Goal: Task Accomplishment & Management: Manage account settings

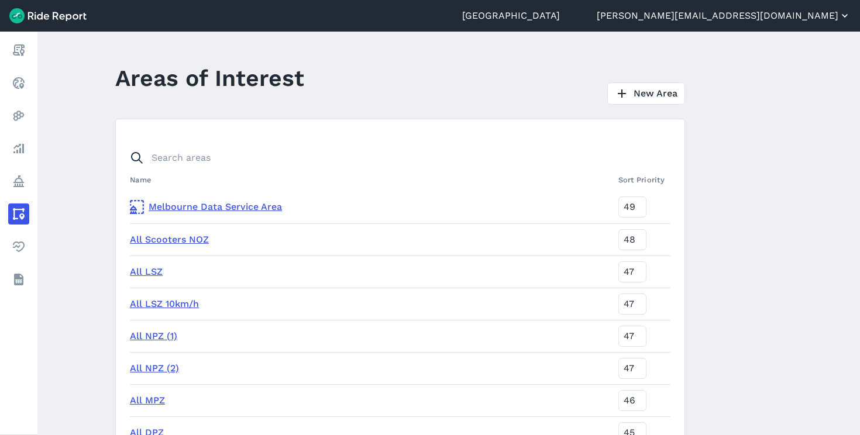
click at [820, 22] on button "[PERSON_NAME][EMAIL_ADDRESS][DOMAIN_NAME]" at bounding box center [724, 16] width 254 height 14
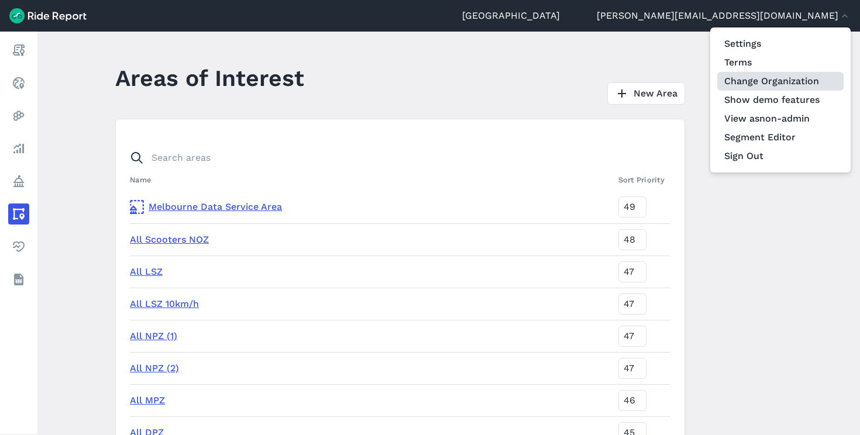
click at [798, 73] on link "Change Organization" at bounding box center [781, 81] width 126 height 19
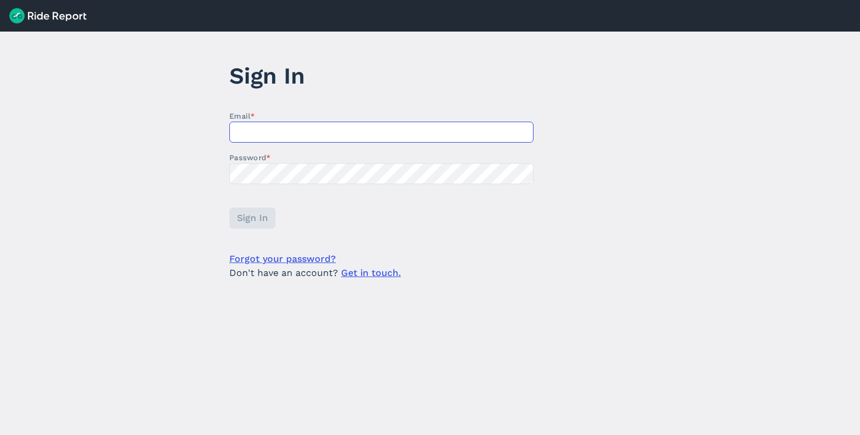
type input "[PERSON_NAME][EMAIL_ADDRESS][DOMAIN_NAME]"
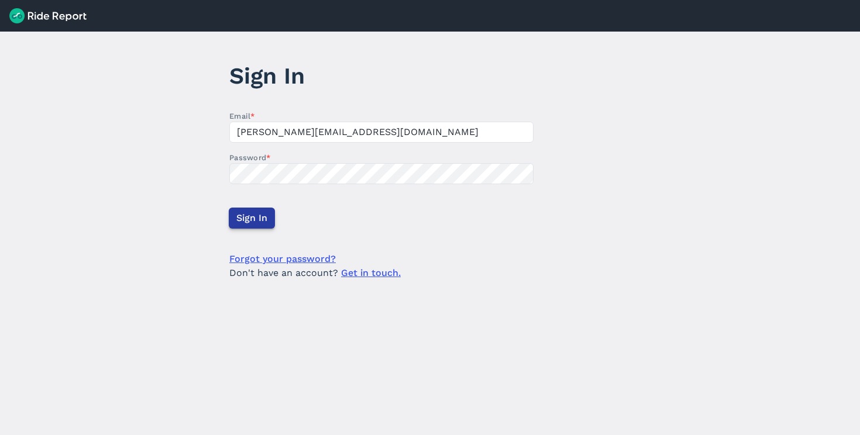
click at [231, 224] on button "Sign In" at bounding box center [252, 218] width 46 height 21
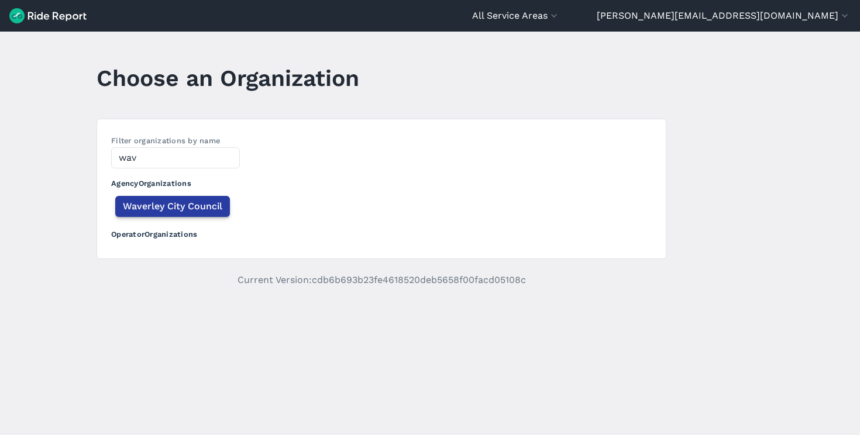
type input "wav"
click at [177, 214] on button "Waverley City Council" at bounding box center [172, 206] width 115 height 21
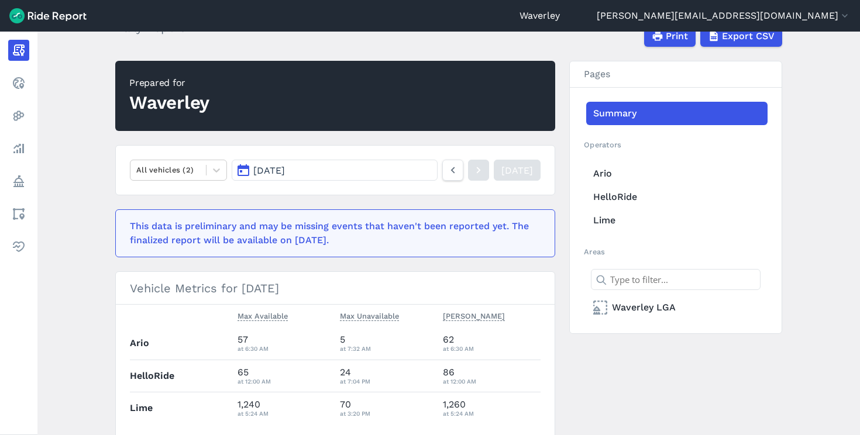
scroll to position [104, 0]
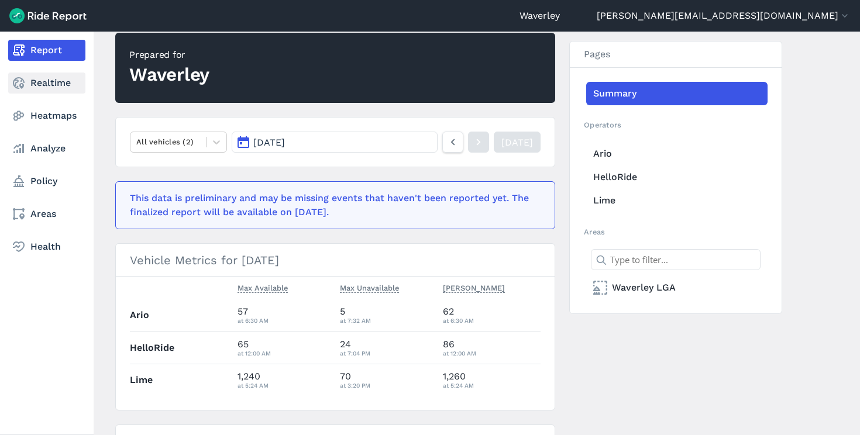
click at [47, 88] on link "Realtime" at bounding box center [46, 83] width 77 height 21
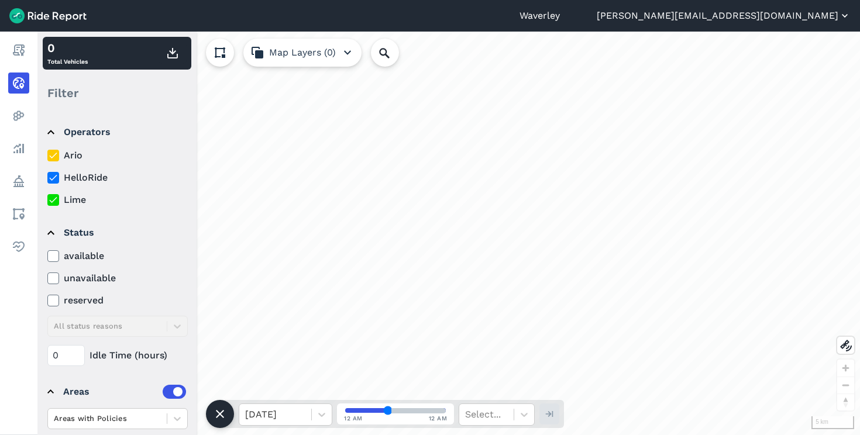
click at [805, 15] on button "[PERSON_NAME][EMAIL_ADDRESS][DOMAIN_NAME]" at bounding box center [724, 16] width 254 height 14
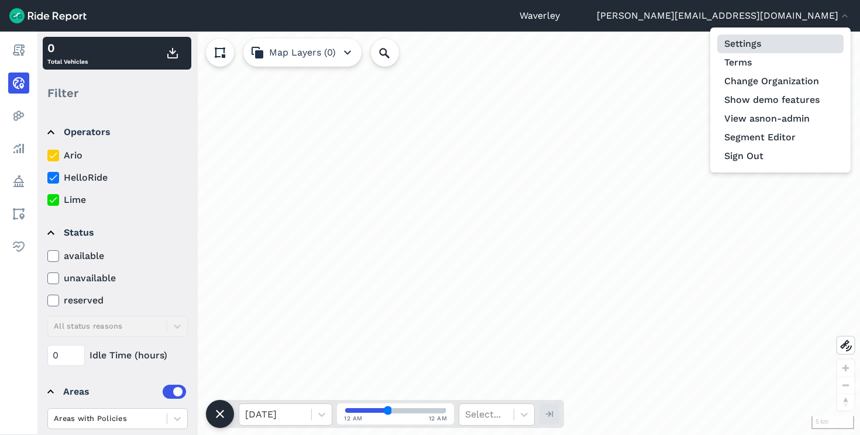
click at [780, 42] on link "Settings" at bounding box center [781, 44] width 126 height 19
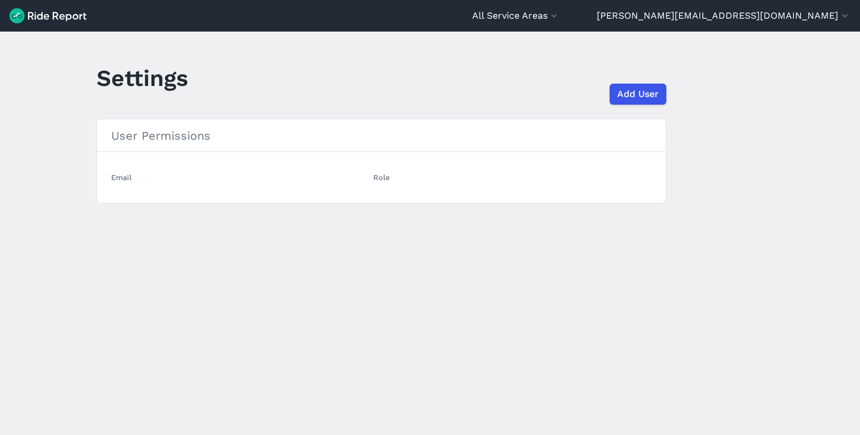
click at [44, 19] on img at bounding box center [47, 15] width 77 height 15
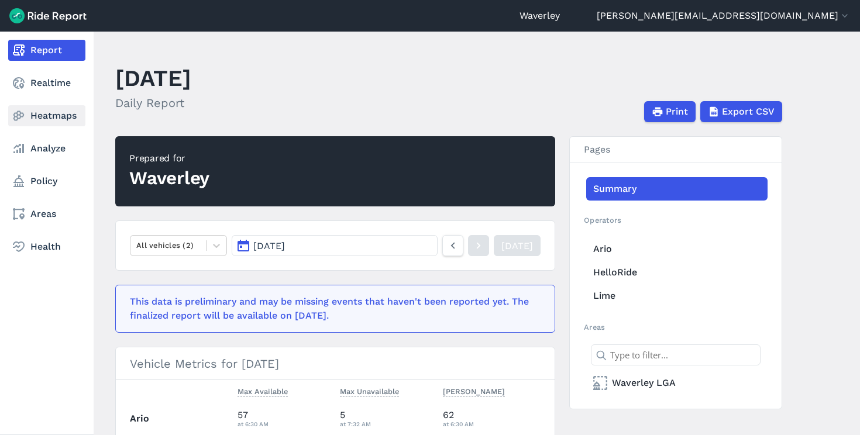
click at [44, 118] on link "Heatmaps" at bounding box center [46, 115] width 77 height 21
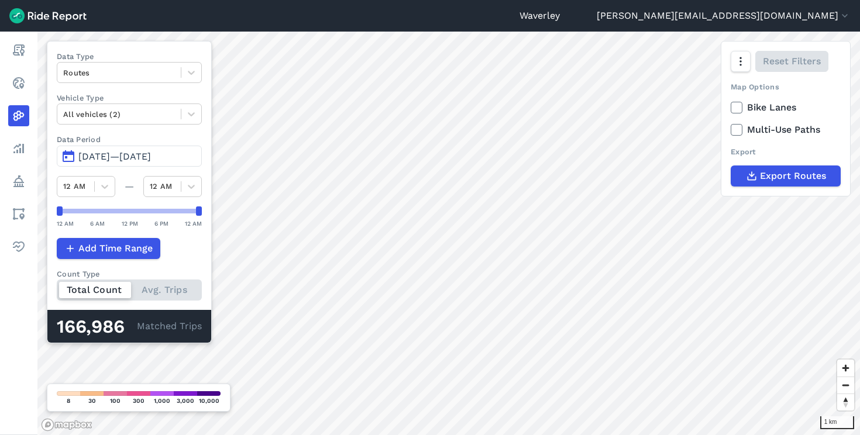
click at [114, 159] on span "May 12, 2025—Aug 10, 2025" at bounding box center [114, 156] width 73 height 11
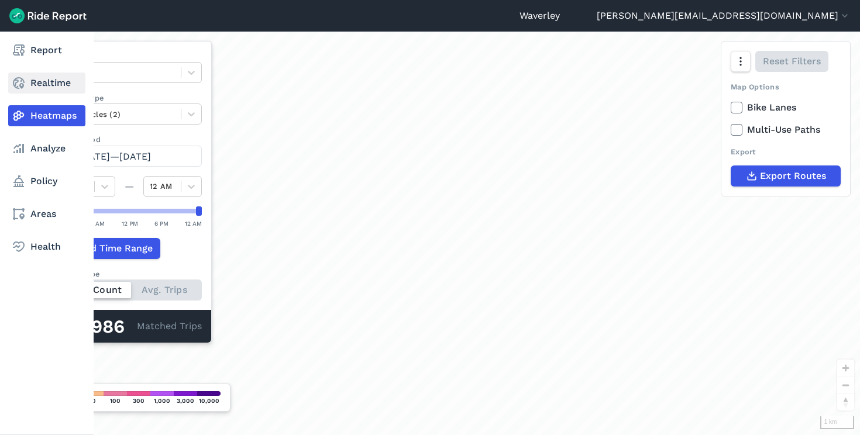
click at [15, 81] on icon at bounding box center [19, 83] width 14 height 14
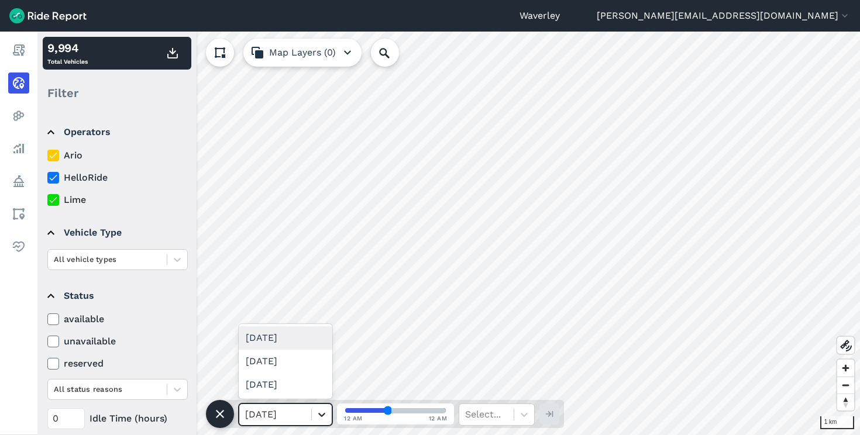
click at [324, 414] on icon at bounding box center [321, 415] width 7 height 4
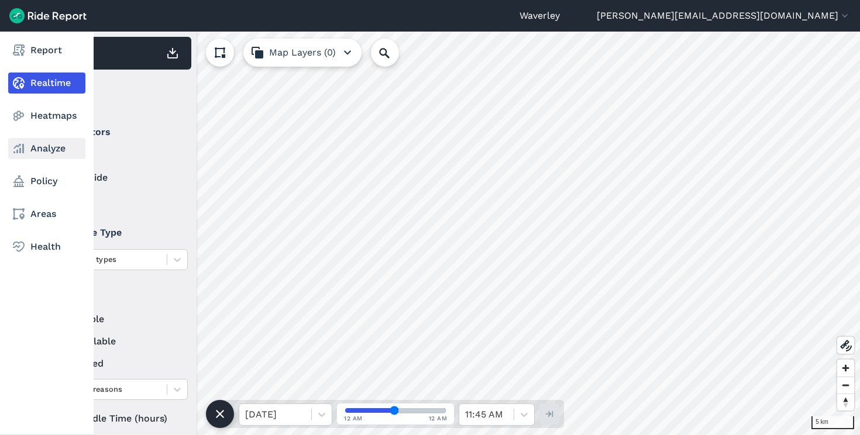
click at [42, 148] on link "Analyze" at bounding box center [46, 148] width 77 height 21
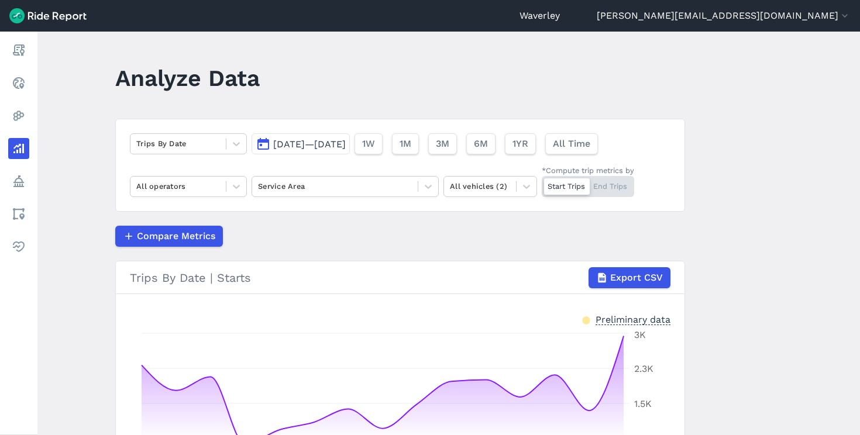
click at [346, 145] on span "[DATE]—[DATE]" at bounding box center [309, 144] width 73 height 11
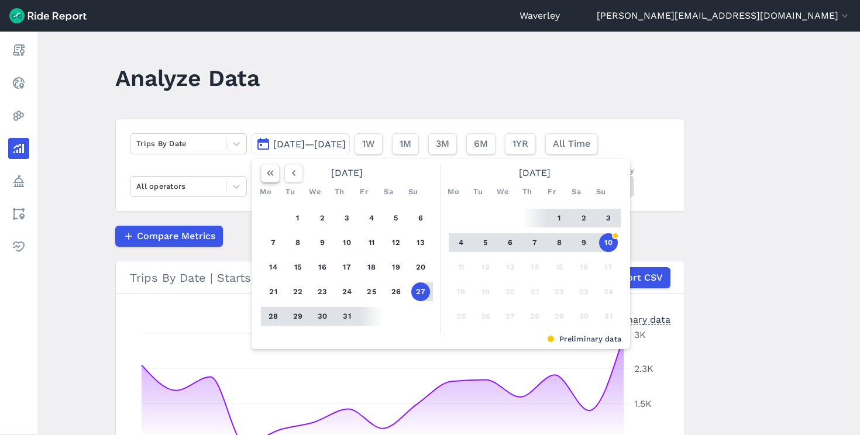
click at [270, 174] on use "button" at bounding box center [270, 173] width 7 height 6
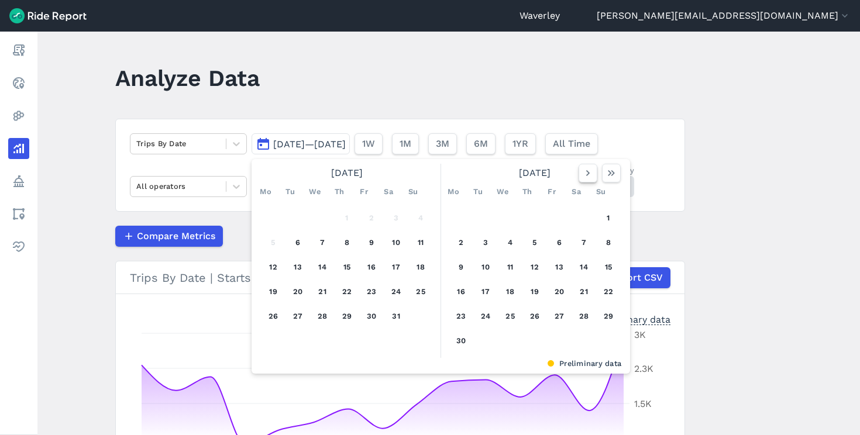
click at [585, 172] on icon "button" at bounding box center [588, 173] width 12 height 12
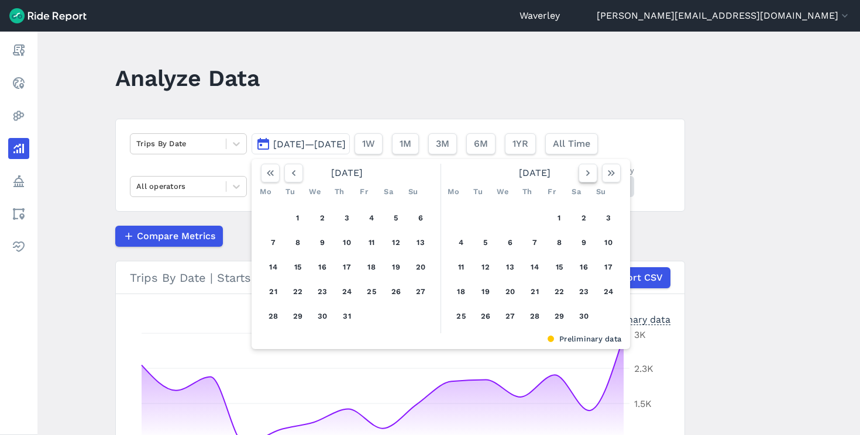
click at [585, 172] on icon "button" at bounding box center [588, 173] width 12 height 12
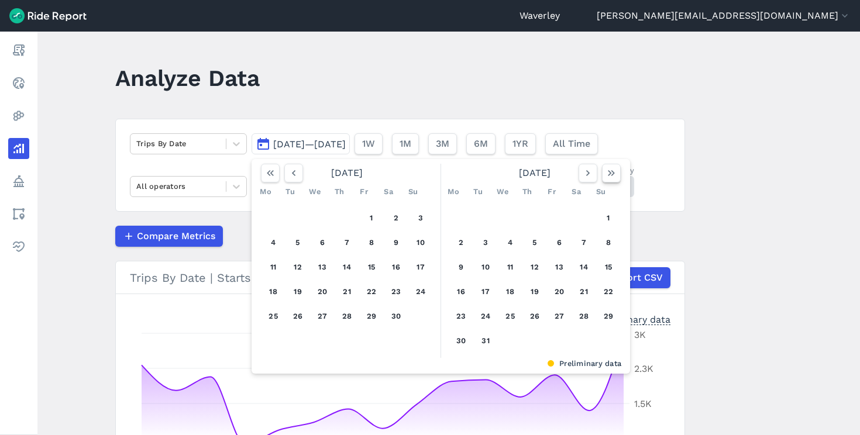
click at [606, 174] on icon "button" at bounding box center [612, 173] width 12 height 12
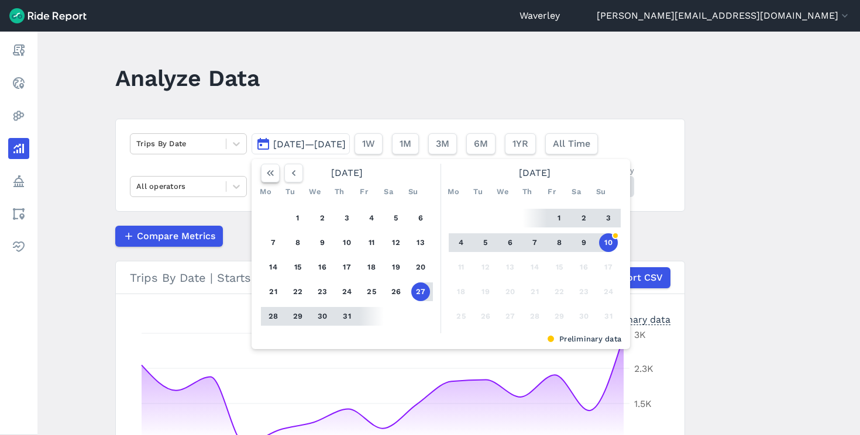
click at [268, 171] on icon "button" at bounding box center [271, 173] width 12 height 12
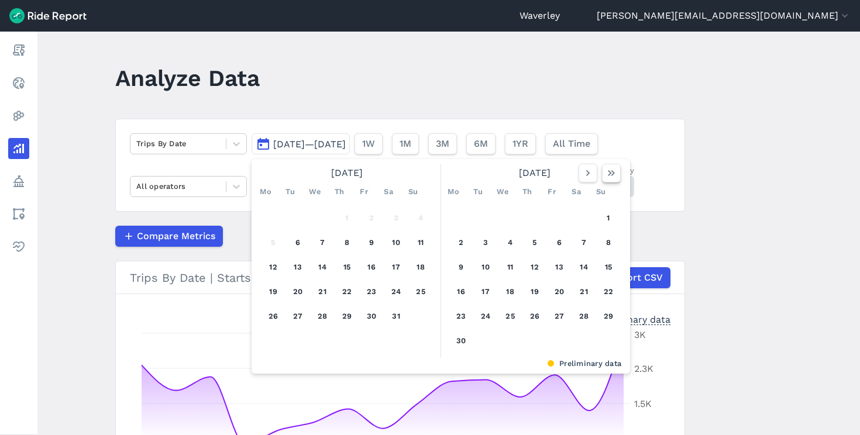
click at [609, 173] on use "button" at bounding box center [611, 173] width 7 height 6
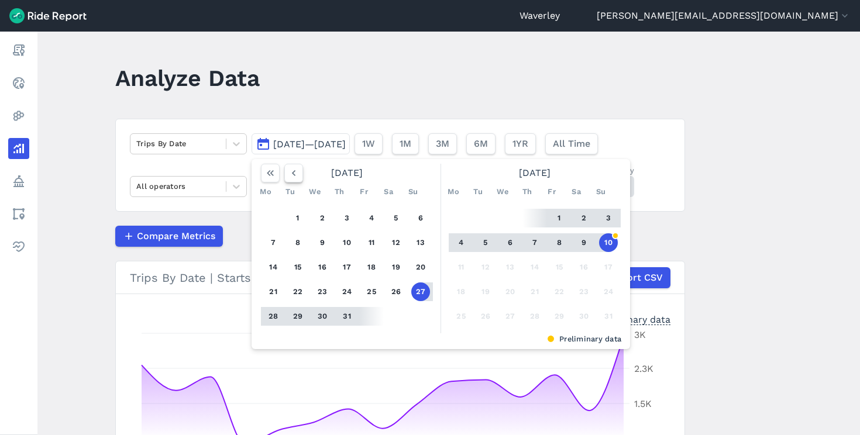
click at [288, 171] on icon "button" at bounding box center [294, 173] width 12 height 12
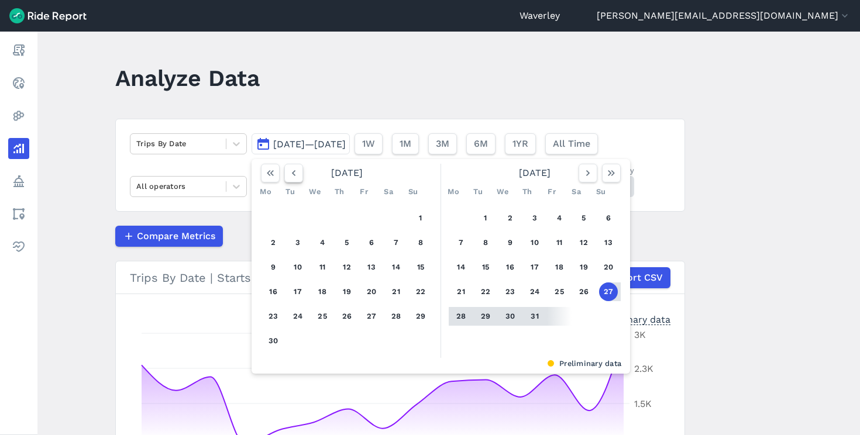
click at [288, 171] on icon "button" at bounding box center [294, 173] width 12 height 12
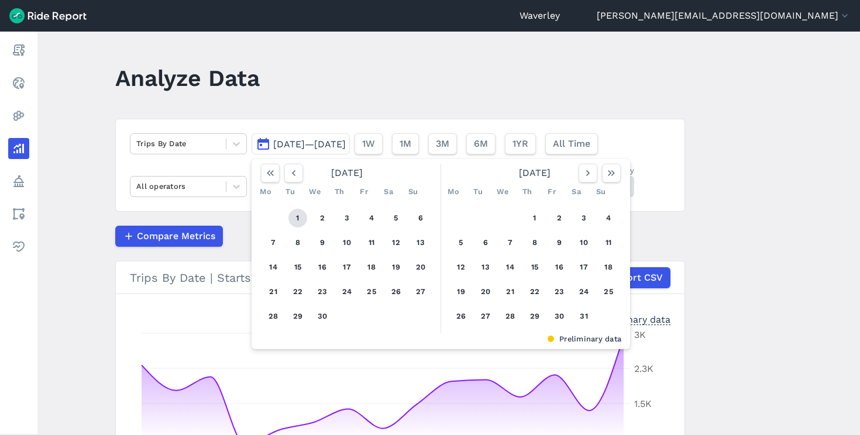
click at [296, 219] on button "1" at bounding box center [298, 218] width 19 height 19
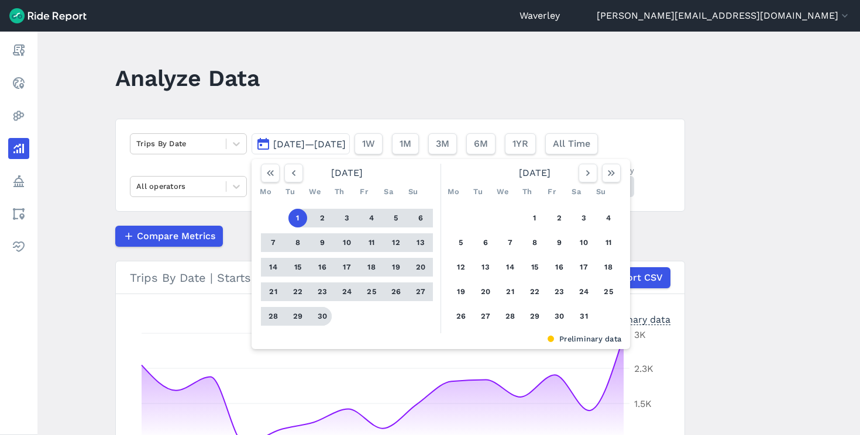
click at [319, 314] on button "30" at bounding box center [322, 316] width 19 height 19
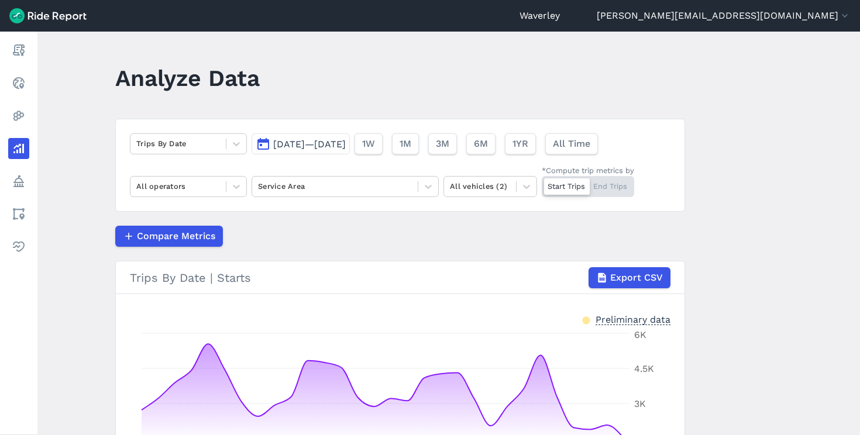
click at [324, 145] on span "[DATE]—[DATE]" at bounding box center [309, 144] width 73 height 11
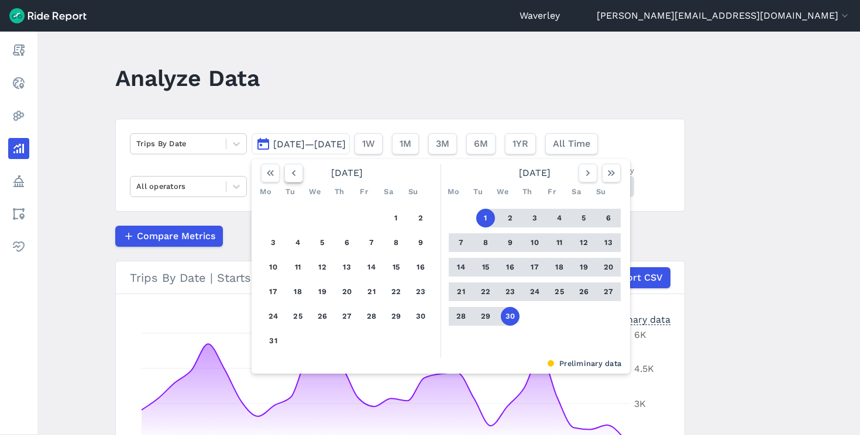
click at [298, 174] on button "button" at bounding box center [293, 173] width 19 height 19
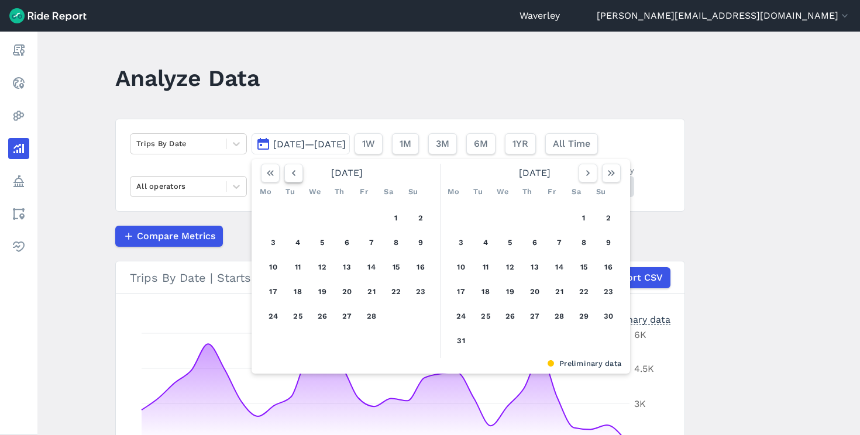
click at [298, 174] on button "button" at bounding box center [293, 173] width 19 height 19
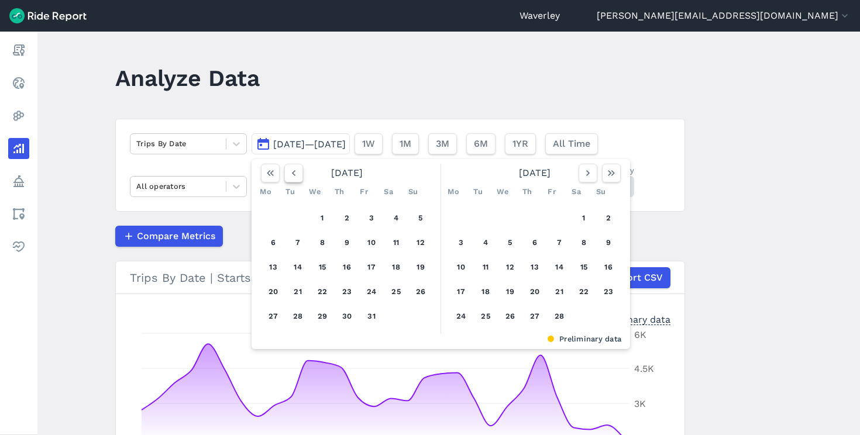
click at [298, 174] on button "button" at bounding box center [293, 173] width 19 height 19
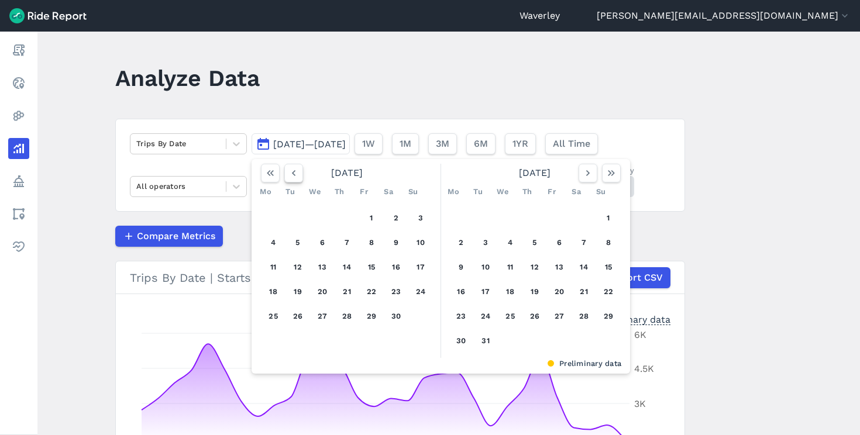
click at [298, 174] on button "button" at bounding box center [293, 173] width 19 height 19
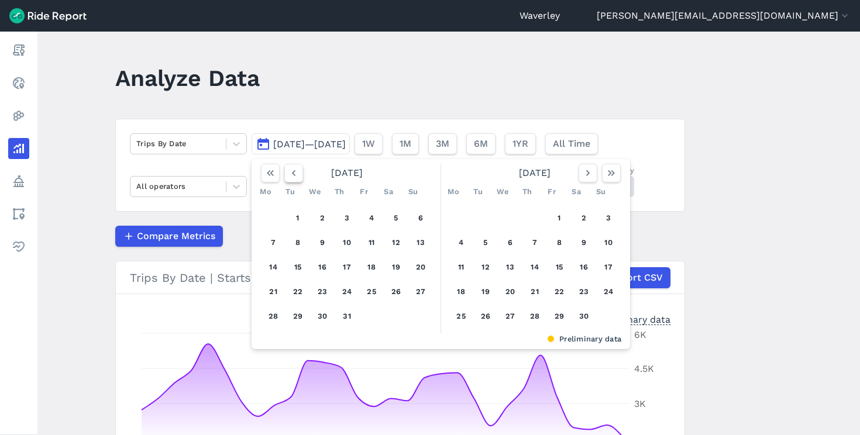
click at [298, 174] on button "button" at bounding box center [293, 173] width 19 height 19
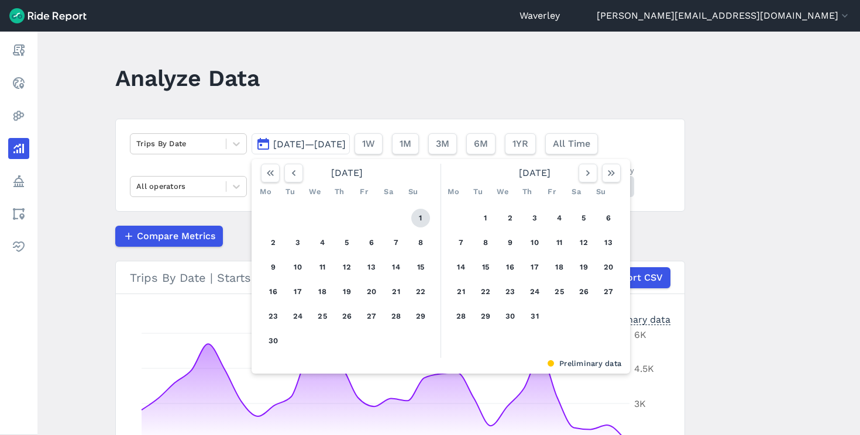
click at [416, 220] on button "1" at bounding box center [420, 218] width 19 height 19
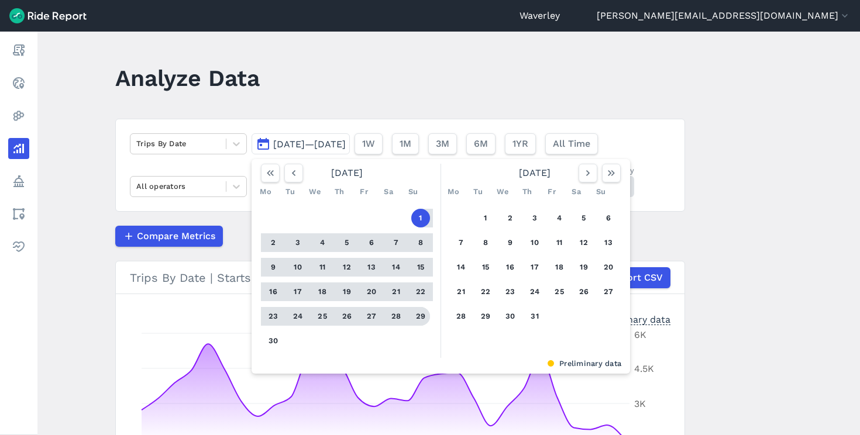
click at [424, 320] on button "29" at bounding box center [420, 316] width 19 height 19
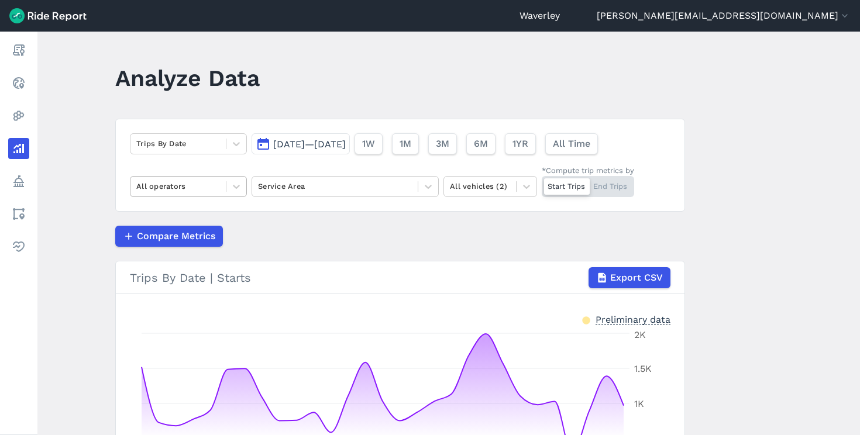
click at [205, 190] on div at bounding box center [178, 186] width 84 height 13
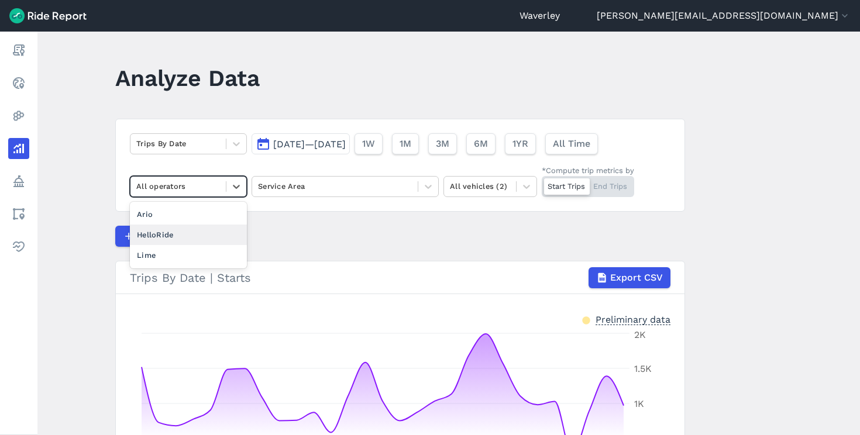
click at [200, 229] on div "HelloRide" at bounding box center [188, 235] width 117 height 20
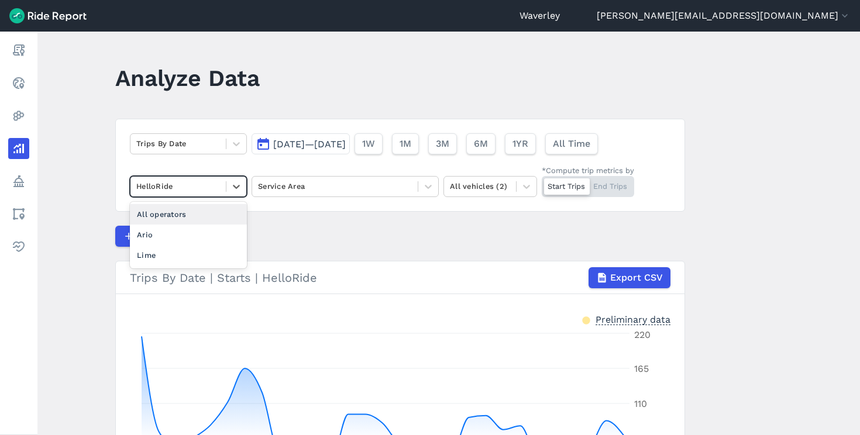
click at [192, 186] on div at bounding box center [178, 186] width 84 height 13
click at [173, 237] on div "Ario" at bounding box center [188, 235] width 117 height 20
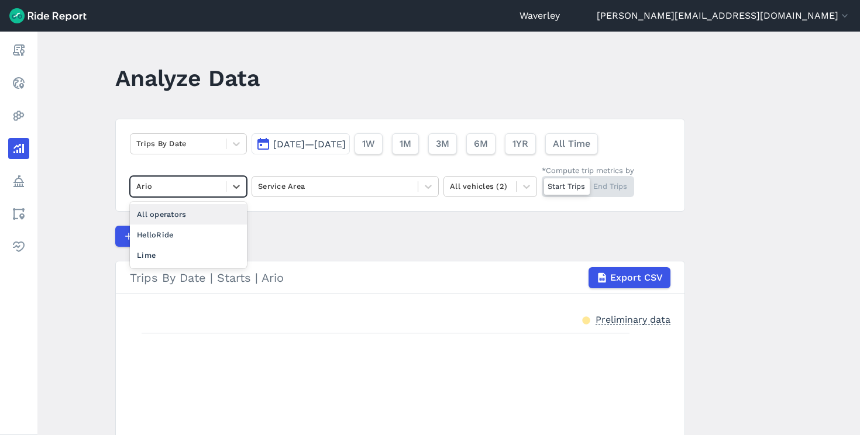
click at [202, 180] on div at bounding box center [178, 186] width 84 height 13
click at [185, 245] on div "Lime" at bounding box center [188, 255] width 117 height 20
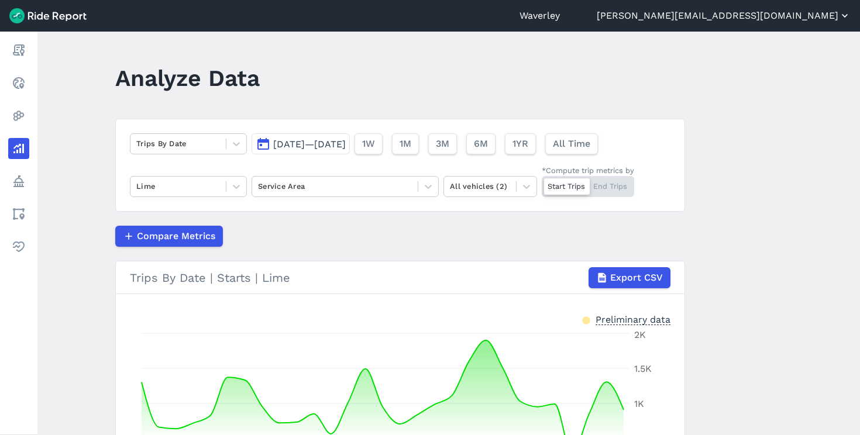
click at [802, 13] on button "[PERSON_NAME][EMAIL_ADDRESS][DOMAIN_NAME]" at bounding box center [724, 16] width 254 height 14
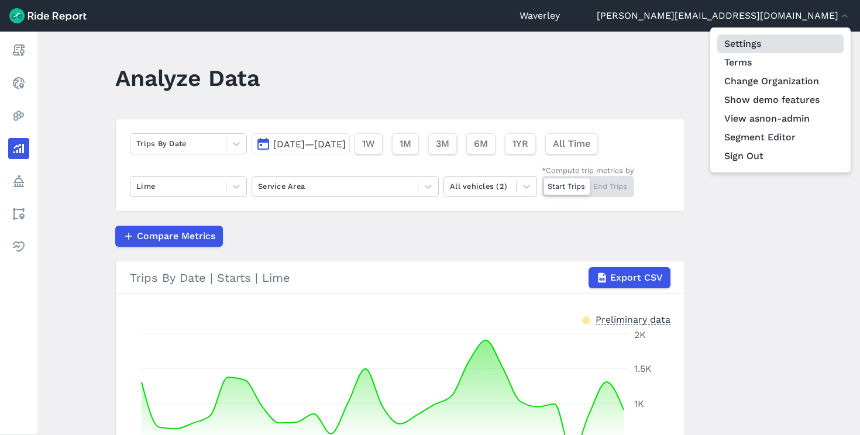
click at [771, 42] on link "Settings" at bounding box center [781, 44] width 126 height 19
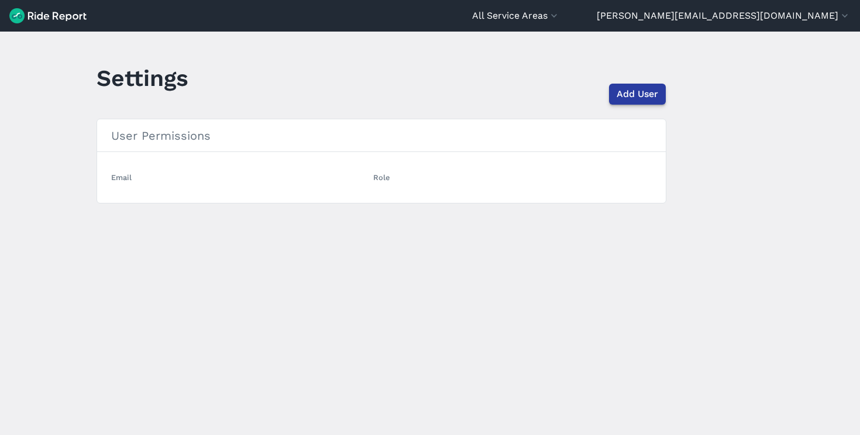
click at [647, 93] on span "Add User" at bounding box center [638, 94] width 42 height 14
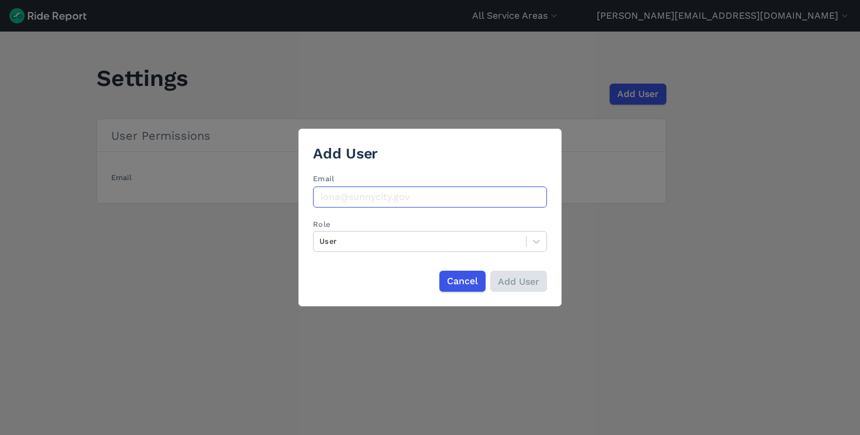
click at [363, 192] on input "Email" at bounding box center [430, 197] width 234 height 21
paste input "[DOMAIN_NAME][EMAIL_ADDRESS][DOMAIN_NAME]"
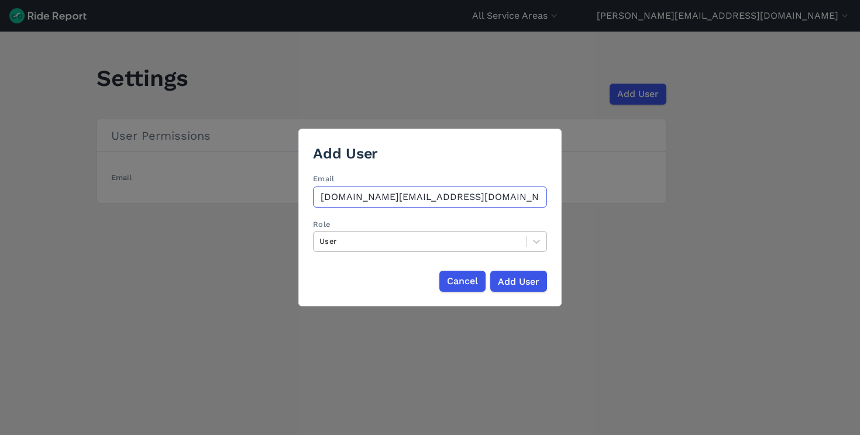
type input "[DOMAIN_NAME][EMAIL_ADDRESS][DOMAIN_NAME]"
click at [390, 241] on div at bounding box center [420, 241] width 201 height 13
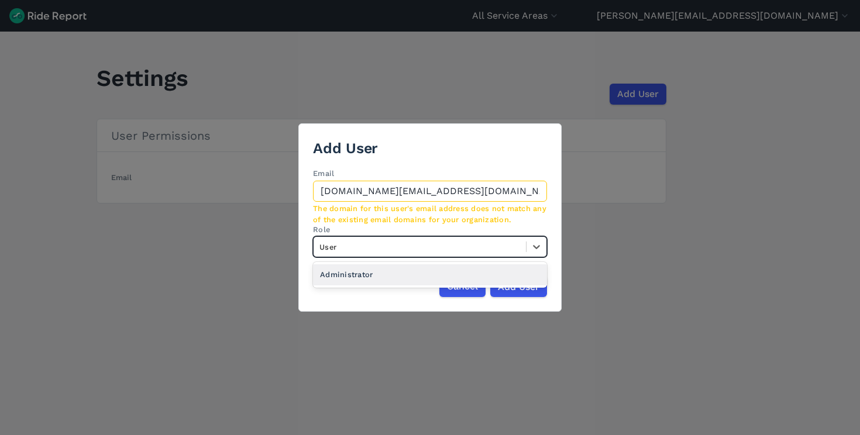
click at [374, 277] on div "Administrator" at bounding box center [430, 275] width 234 height 20
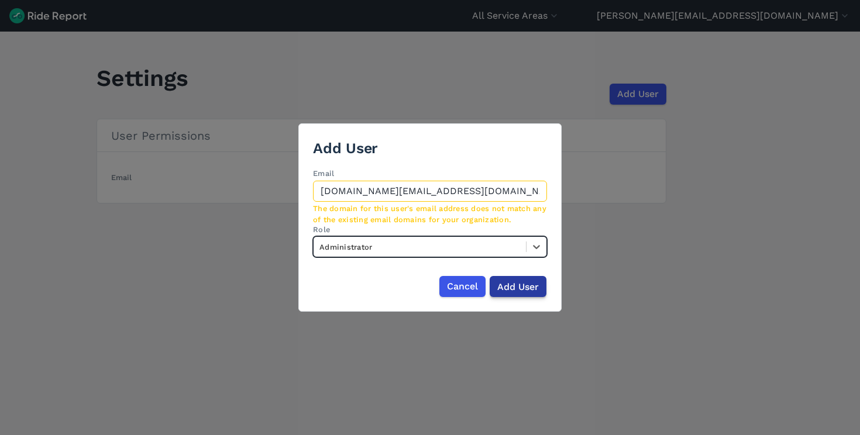
click at [524, 284] on input "Add User" at bounding box center [518, 286] width 57 height 21
